Goal: Obtain resource: Obtain resource

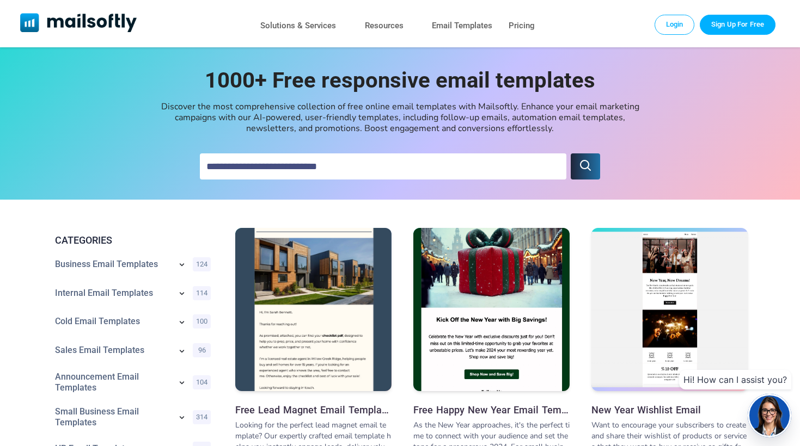
click at [297, 158] on input "text" at bounding box center [383, 167] width 366 height 26
click at [319, 123] on div "Discover the most comprehensive collection of free online email templates with …" at bounding box center [400, 117] width 490 height 33
click at [248, 132] on div "Discover the most comprehensive collection of free online email templates with …" at bounding box center [400, 117] width 490 height 33
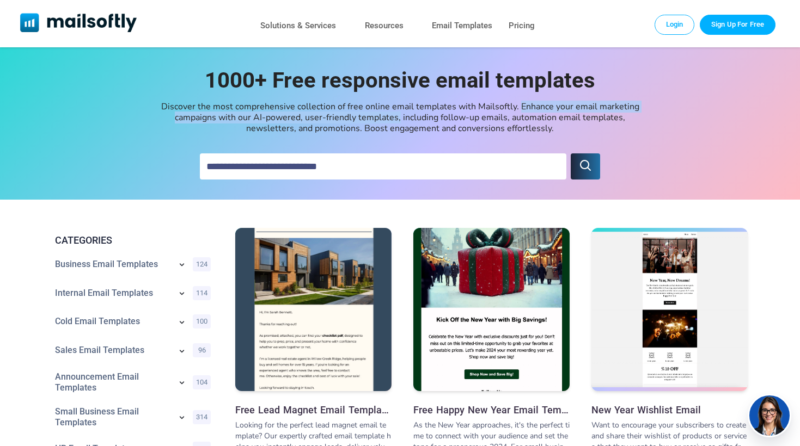
drag, startPoint x: 518, startPoint y: 109, endPoint x: 402, endPoint y: 115, distance: 116.6
click at [401, 115] on div "Discover the most comprehensive collection of free online email templates with …" at bounding box center [400, 117] width 490 height 33
copy div "Enhance your email marketing campaigns with our AI-powered, user-friendly templ…"
click at [322, 25] on link "Solutions & Services" at bounding box center [298, 26] width 76 height 16
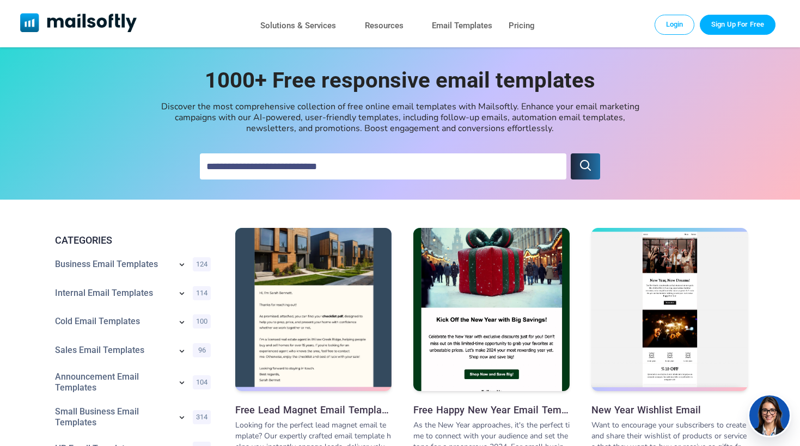
click at [385, 255] on img at bounding box center [313, 290] width 156 height 194
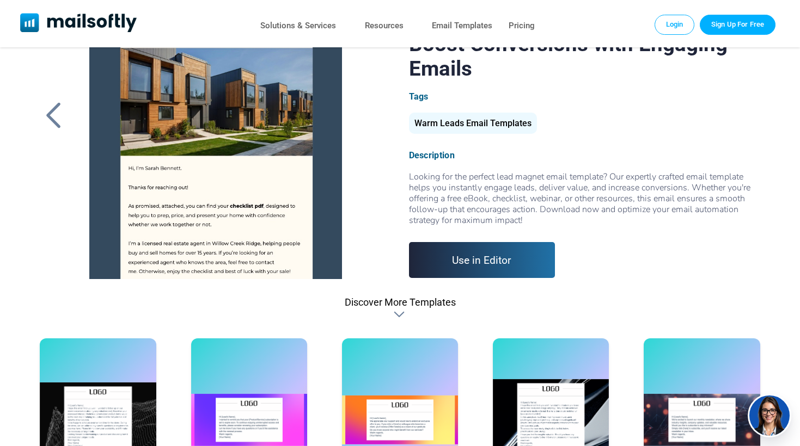
scroll to position [41, 0]
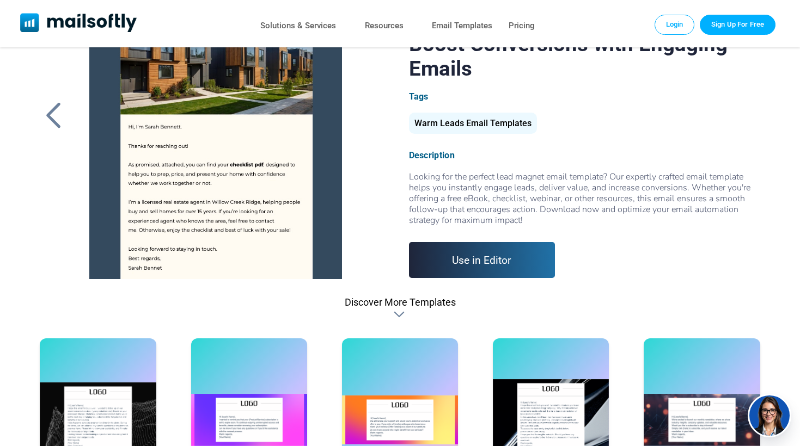
click at [308, 234] on div at bounding box center [215, 143] width 281 height 272
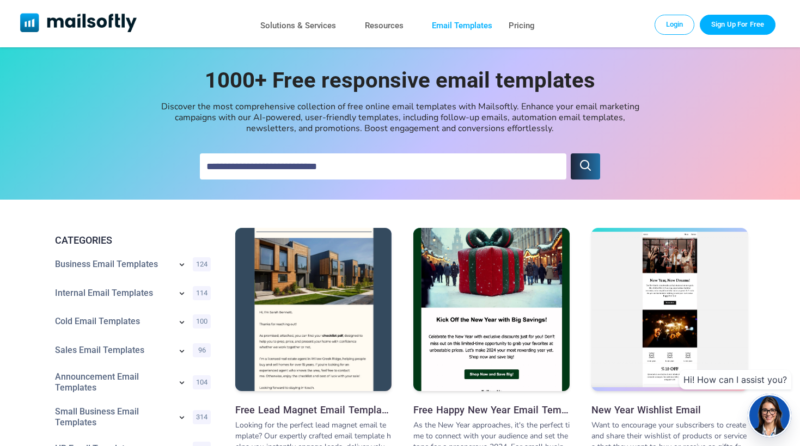
click at [469, 27] on link "Email Templates" at bounding box center [462, 26] width 60 height 16
click at [446, 23] on link "Email Templates" at bounding box center [462, 26] width 60 height 16
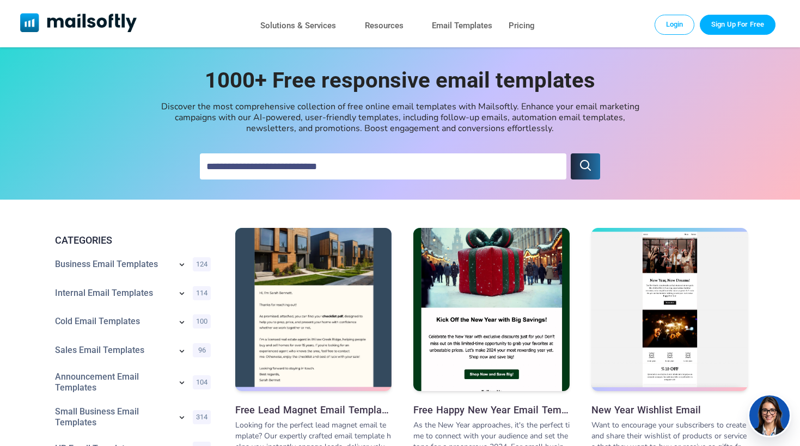
click at [330, 260] on img at bounding box center [313, 290] width 156 height 194
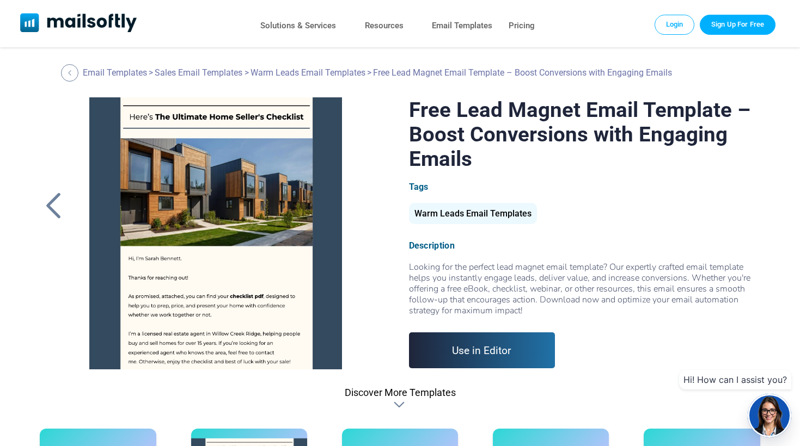
click at [486, 356] on link "Use in Editor" at bounding box center [482, 351] width 146 height 36
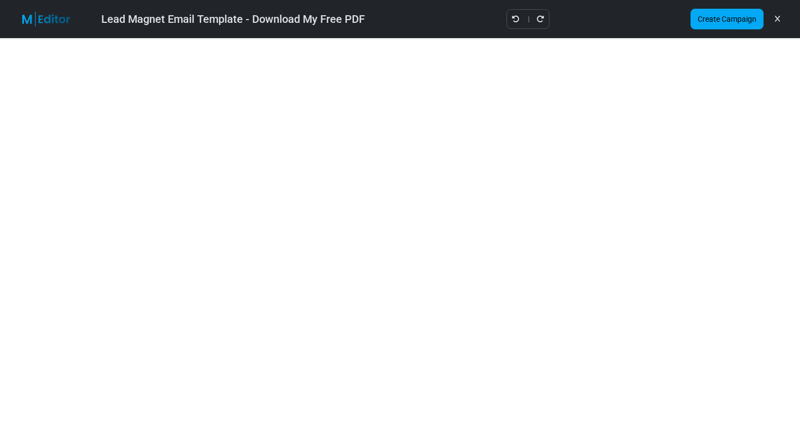
click at [42, 26] on img at bounding box center [52, 18] width 71 height 15
click at [776, 20] on icon at bounding box center [777, 19] width 5 height 1
